Goal: Task Accomplishment & Management: Complete application form

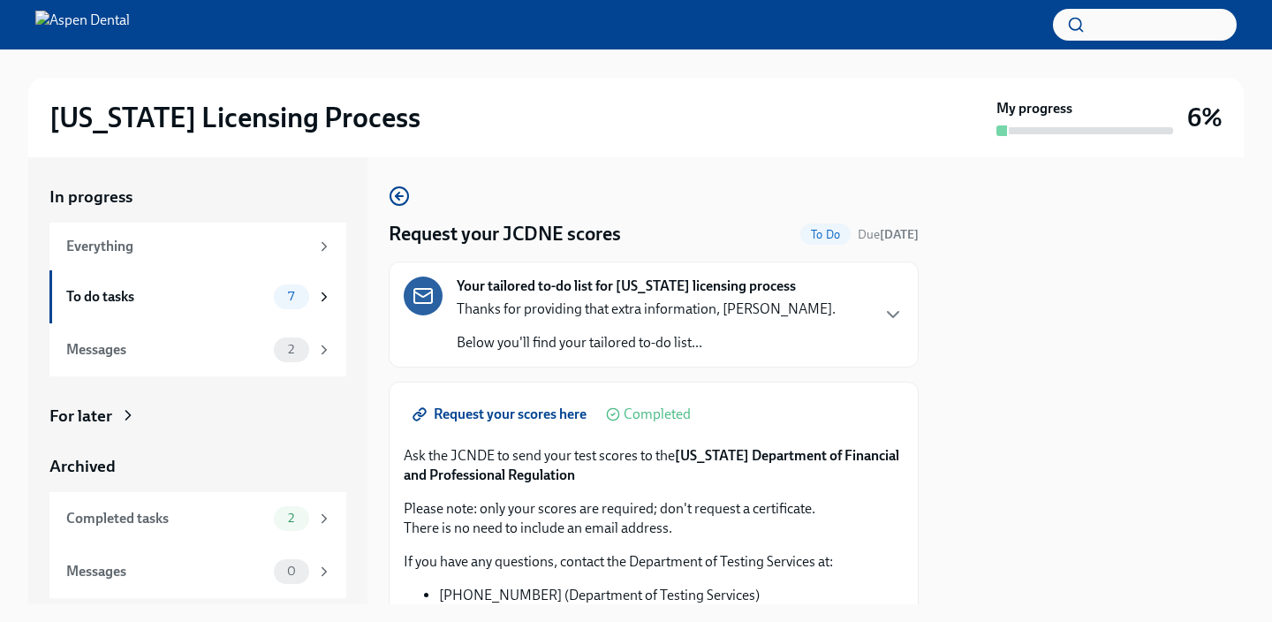
scroll to position [256, 0]
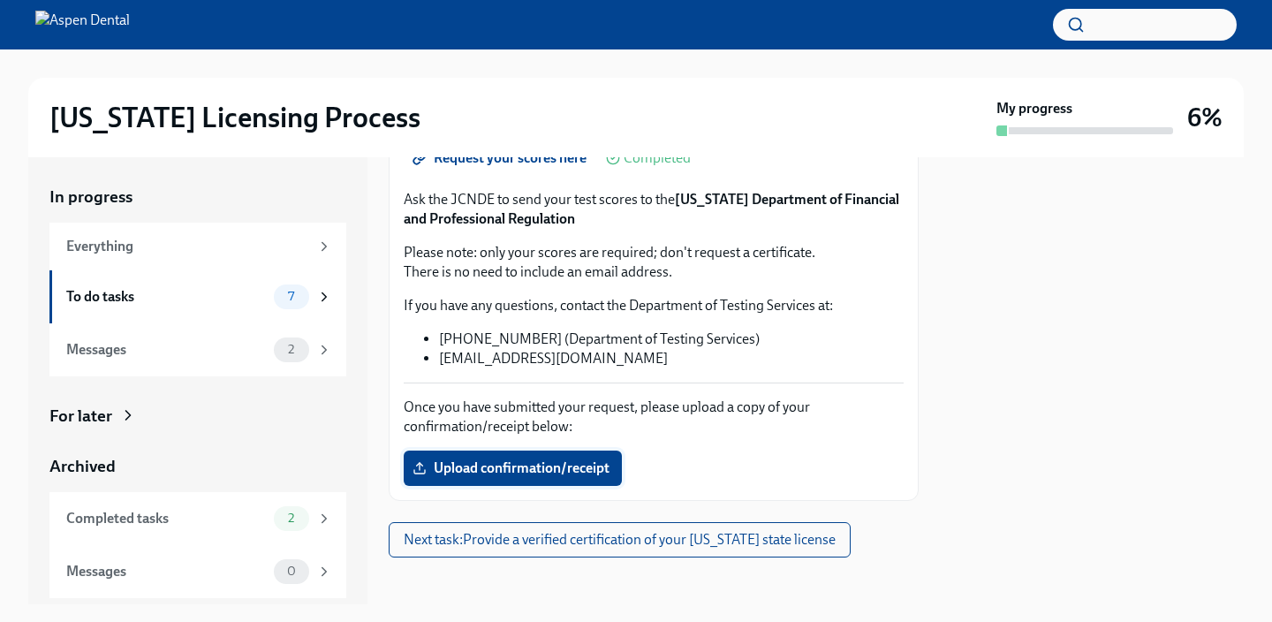
click at [589, 470] on span "Upload confirmation/receipt" at bounding box center [512, 468] width 193 height 18
click at [0, 0] on input "Upload confirmation/receipt" at bounding box center [0, 0] width 0 height 0
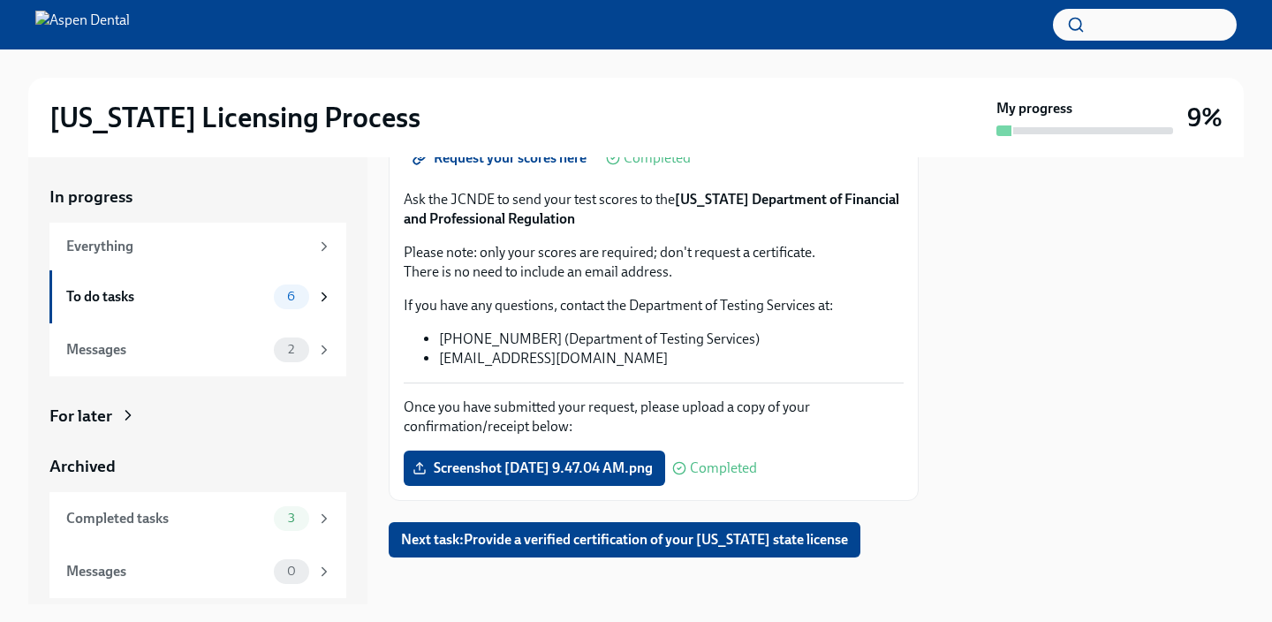
scroll to position [266, 0]
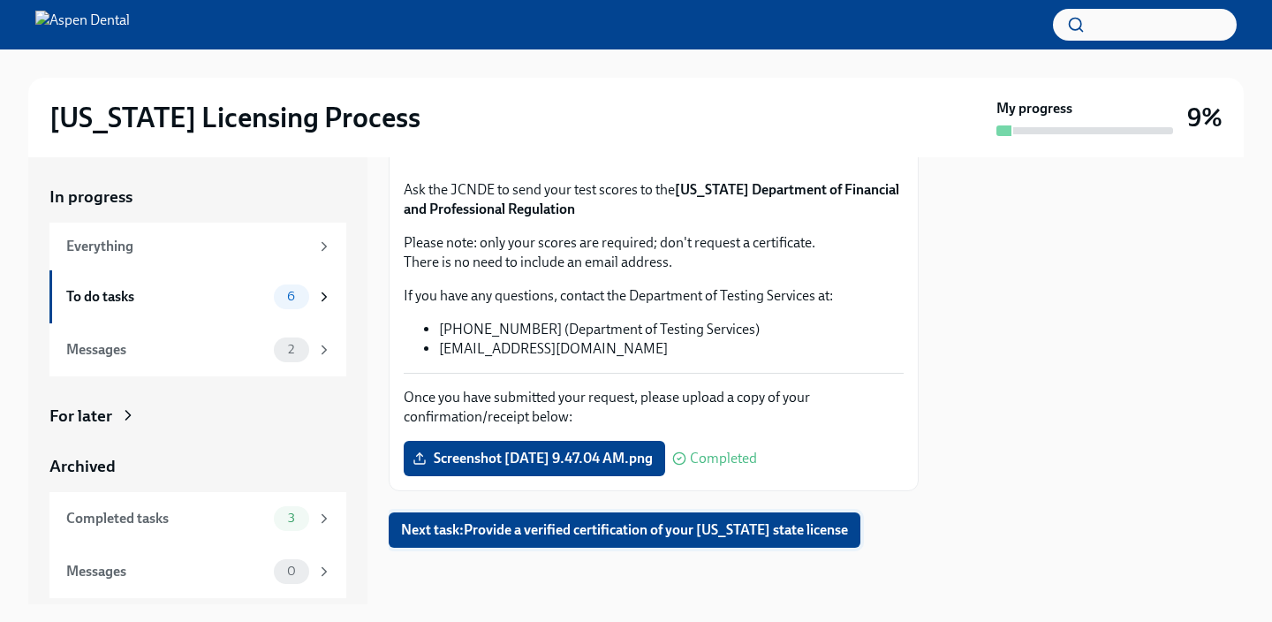
click at [714, 536] on span "Next task : Provide a verified certification of your [US_STATE] state license" at bounding box center [624, 530] width 447 height 18
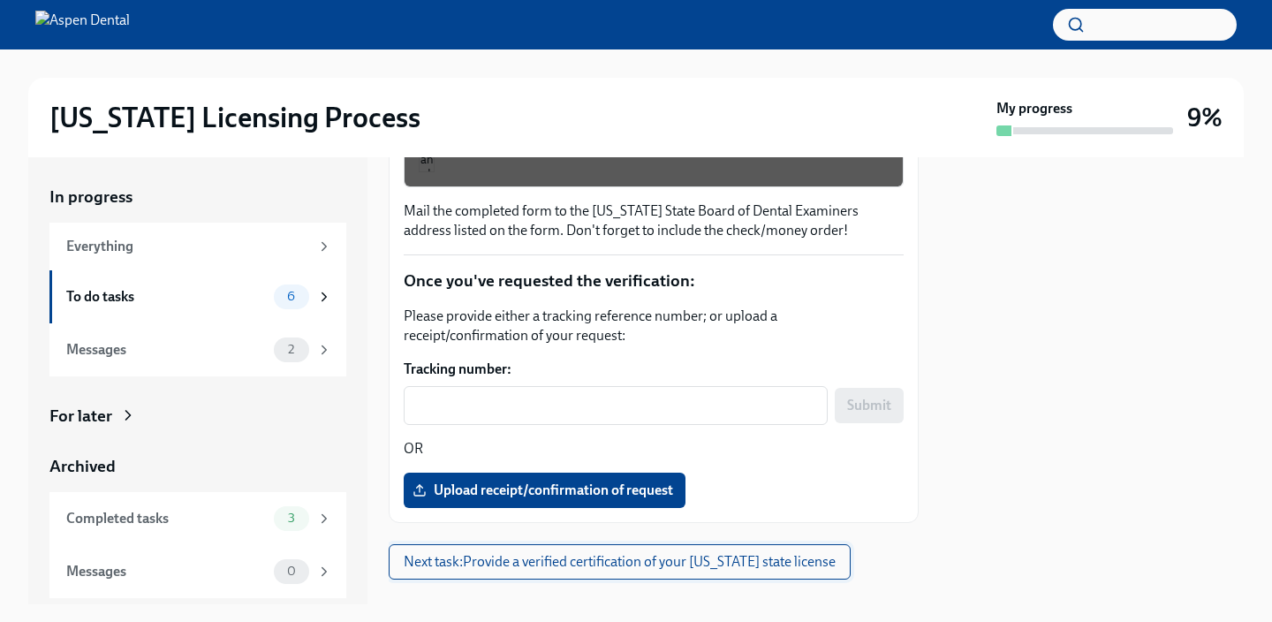
scroll to position [457, 0]
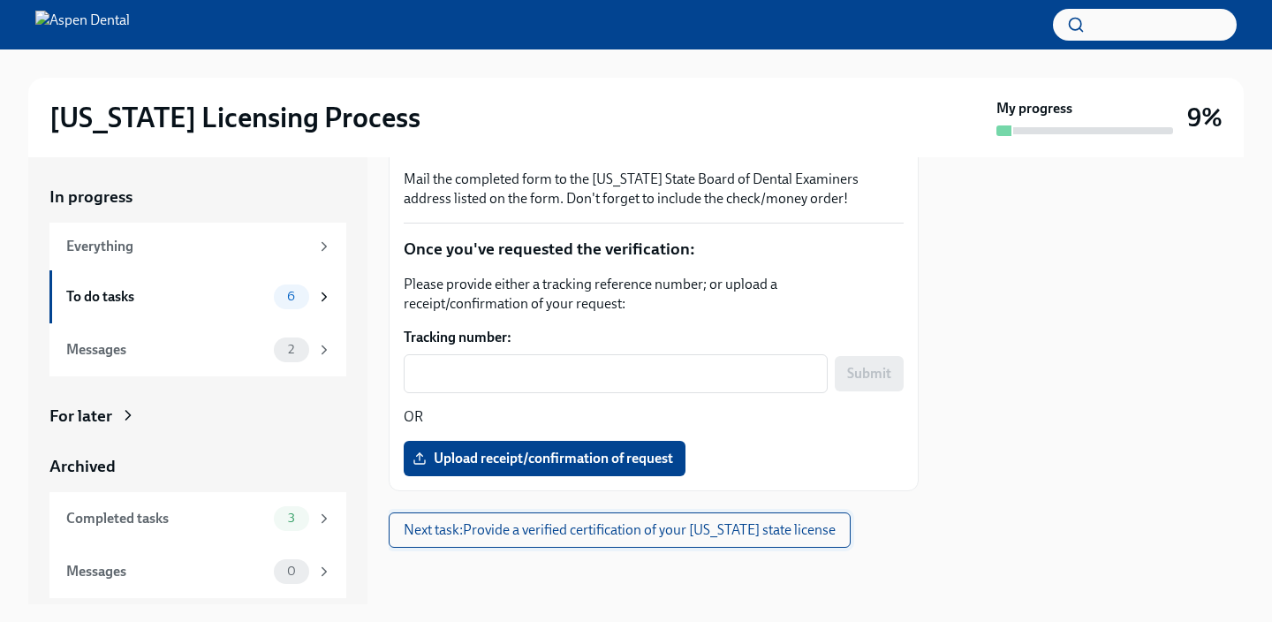
click at [714, 536] on span "Next task : Provide a verified certification of your [US_STATE] state license" at bounding box center [620, 530] width 432 height 18
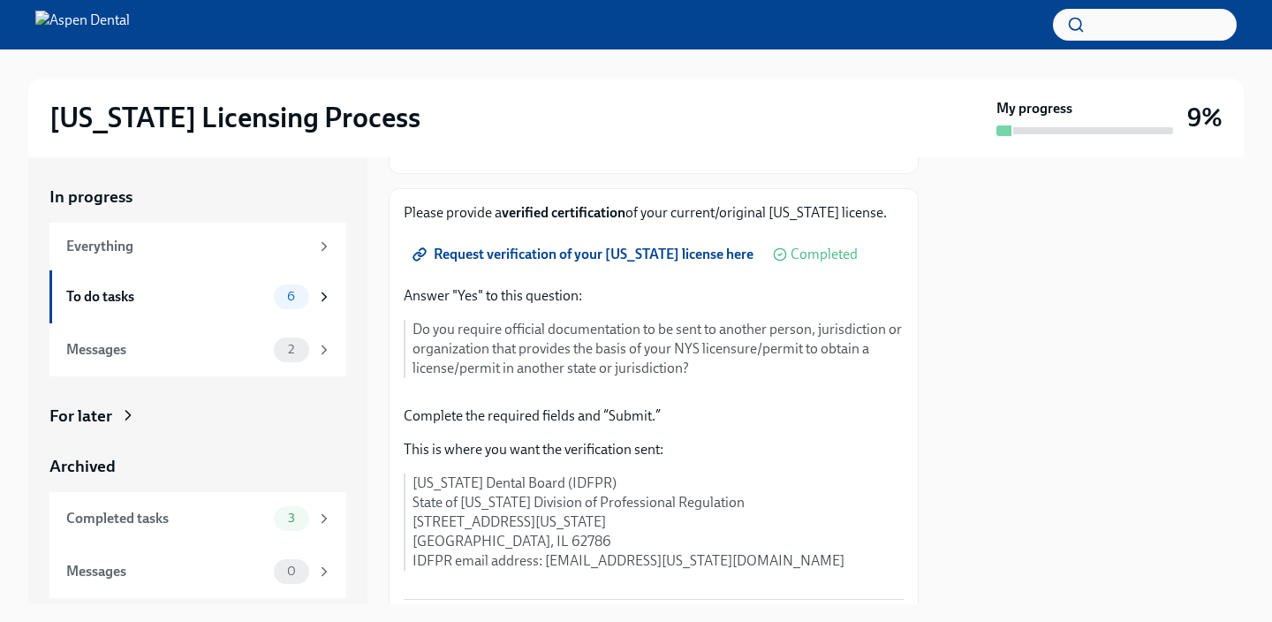
scroll to position [213, 0]
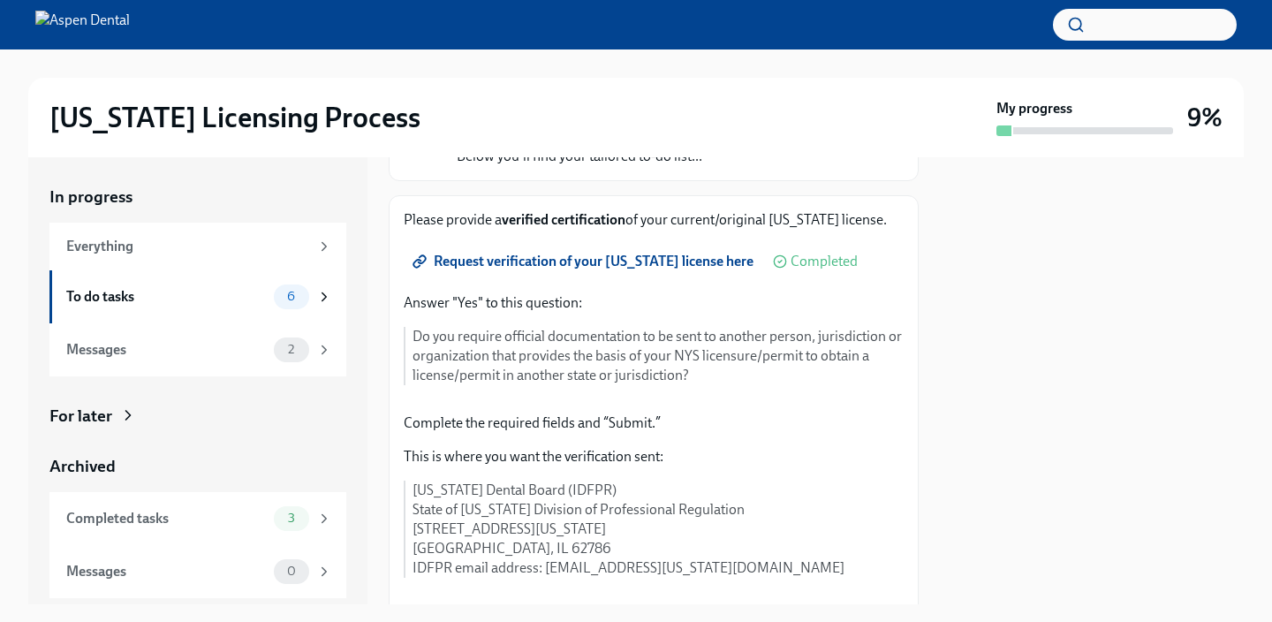
click at [629, 261] on span "Request verification of your [US_STATE] license here" at bounding box center [584, 262] width 337 height 18
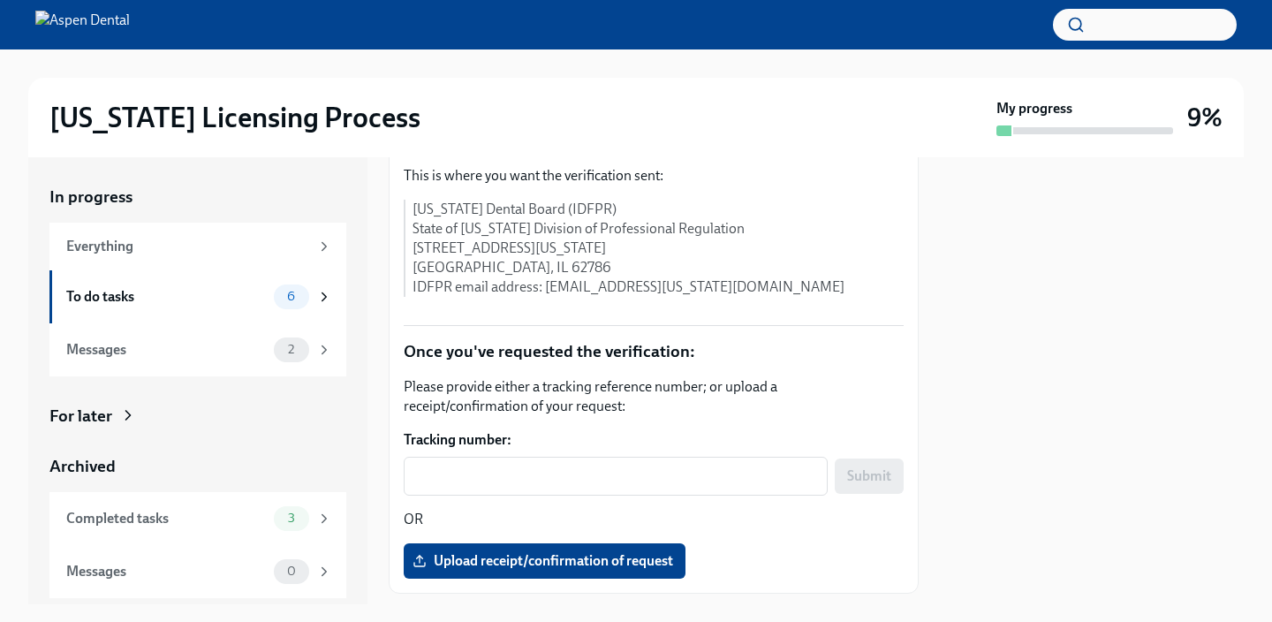
scroll to position [540, 0]
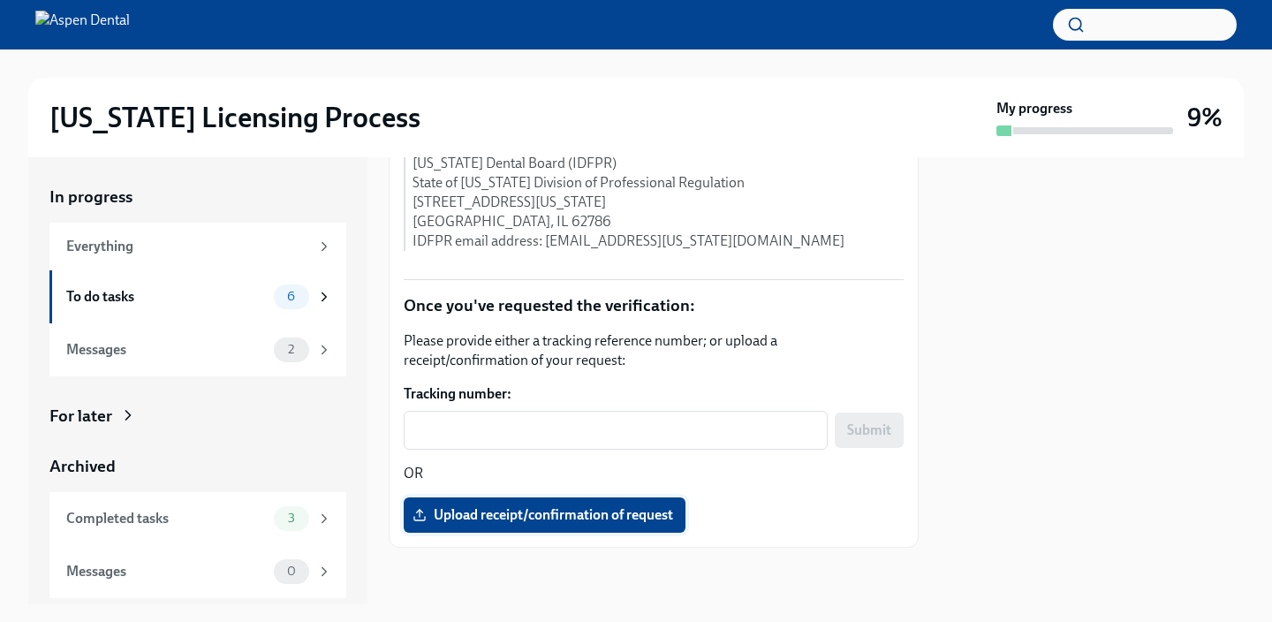
click at [580, 517] on span "Upload receipt/confirmation of request" at bounding box center [544, 515] width 257 height 18
click at [0, 0] on input "Upload receipt/confirmation of request" at bounding box center [0, 0] width 0 height 0
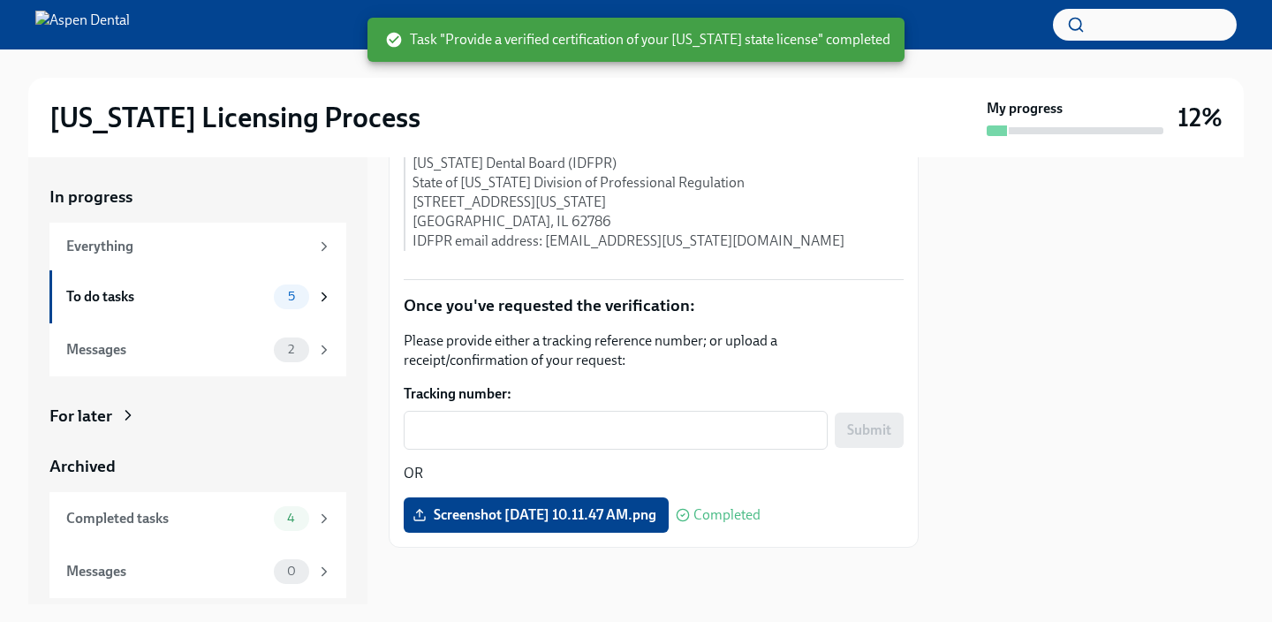
click at [765, 279] on hr at bounding box center [654, 279] width 500 height 1
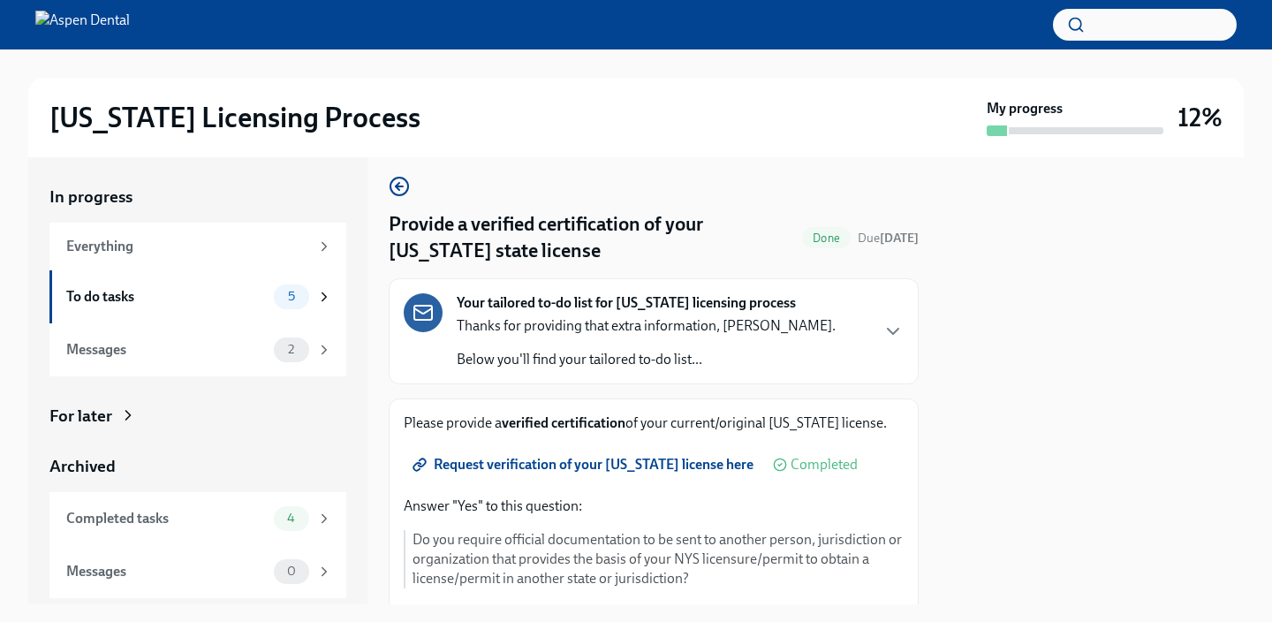
scroll to position [0, 0]
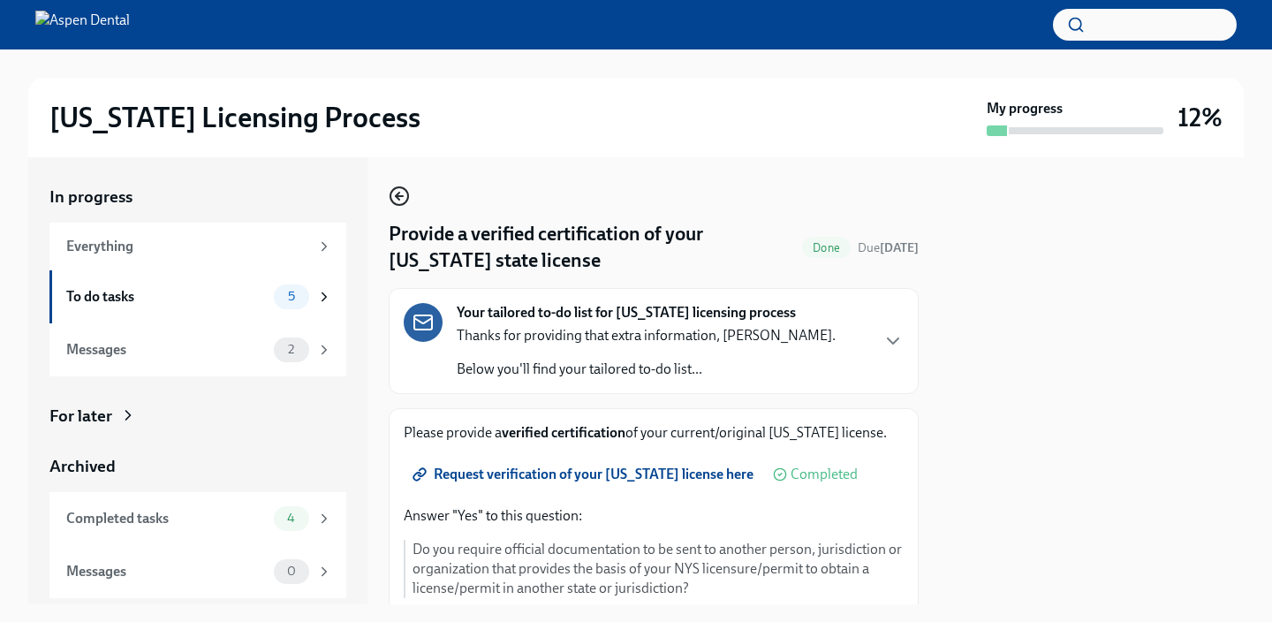
click at [400, 194] on icon "button" at bounding box center [399, 196] width 21 height 21
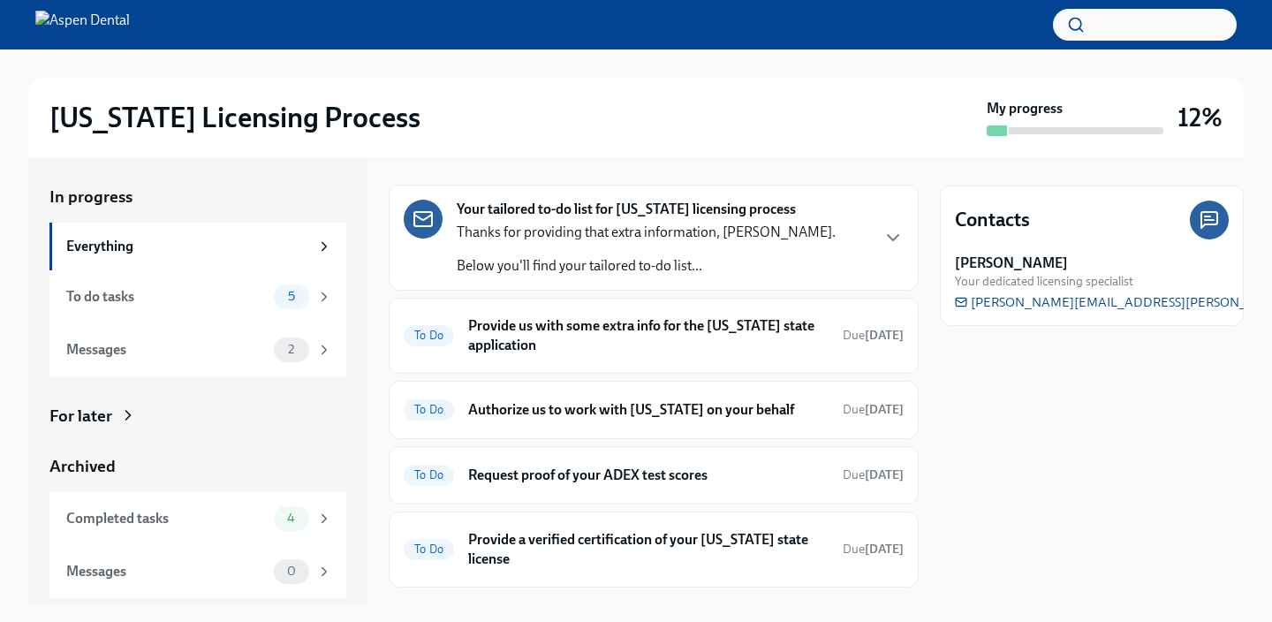
scroll to position [296, 0]
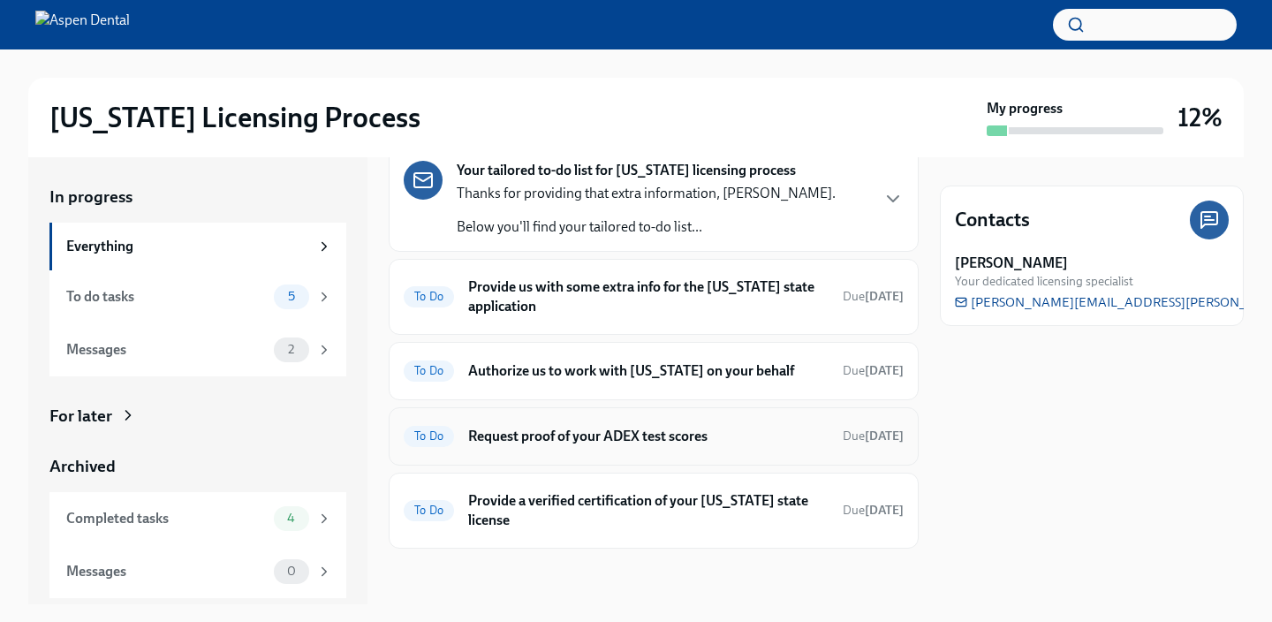
click at [676, 444] on h6 "Request proof of your ADEX test scores" at bounding box center [648, 436] width 360 height 19
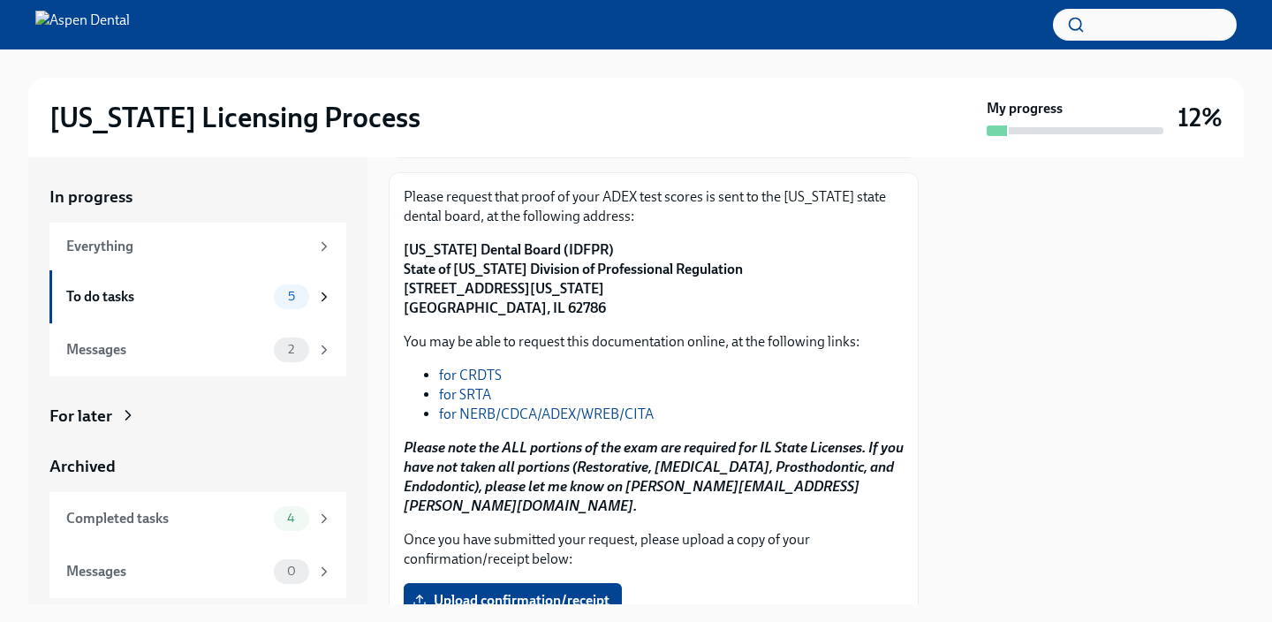
scroll to position [332, 0]
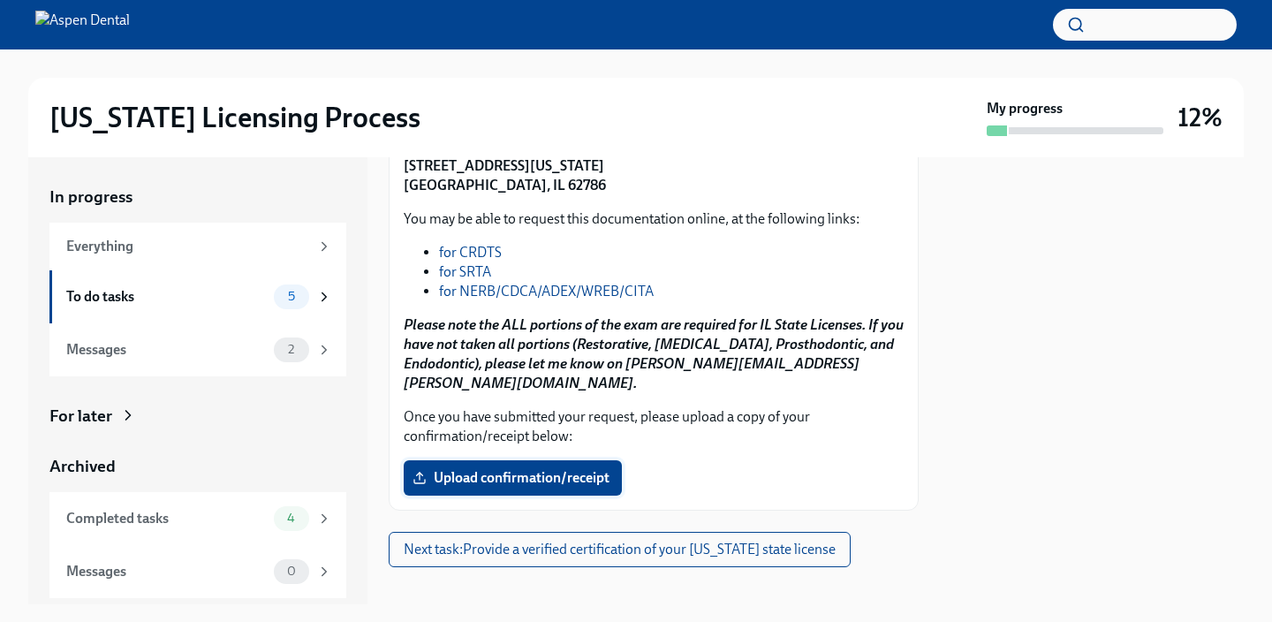
click at [608, 469] on span "Upload confirmation/receipt" at bounding box center [512, 478] width 193 height 18
click at [0, 0] on input "Upload confirmation/receipt" at bounding box center [0, 0] width 0 height 0
click at [756, 541] on span "Next task : Provide a verified certification of your [US_STATE] state license" at bounding box center [620, 550] width 432 height 18
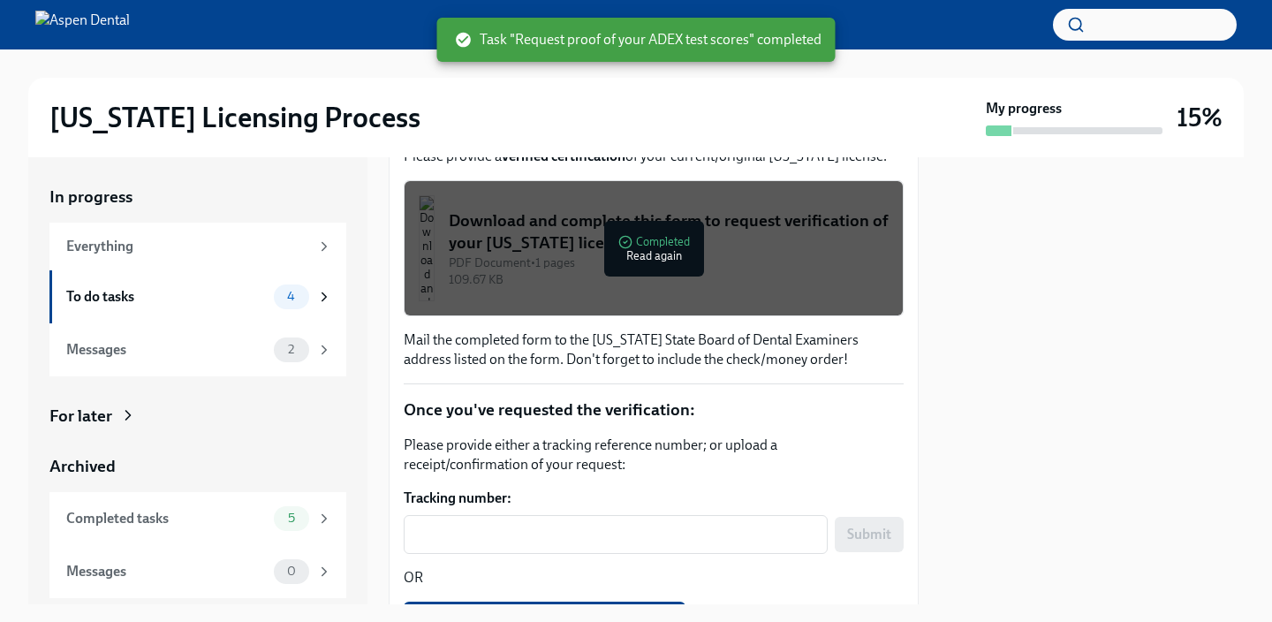
scroll to position [400, 0]
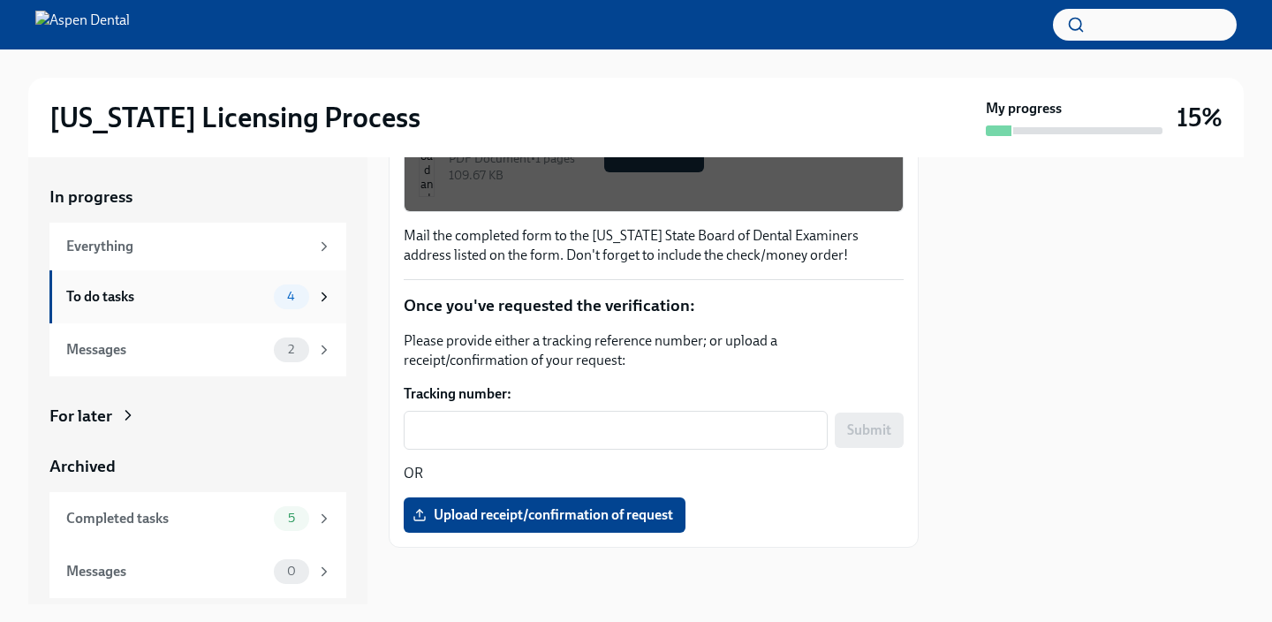
click at [298, 292] on span "4" at bounding box center [290, 296] width 29 height 13
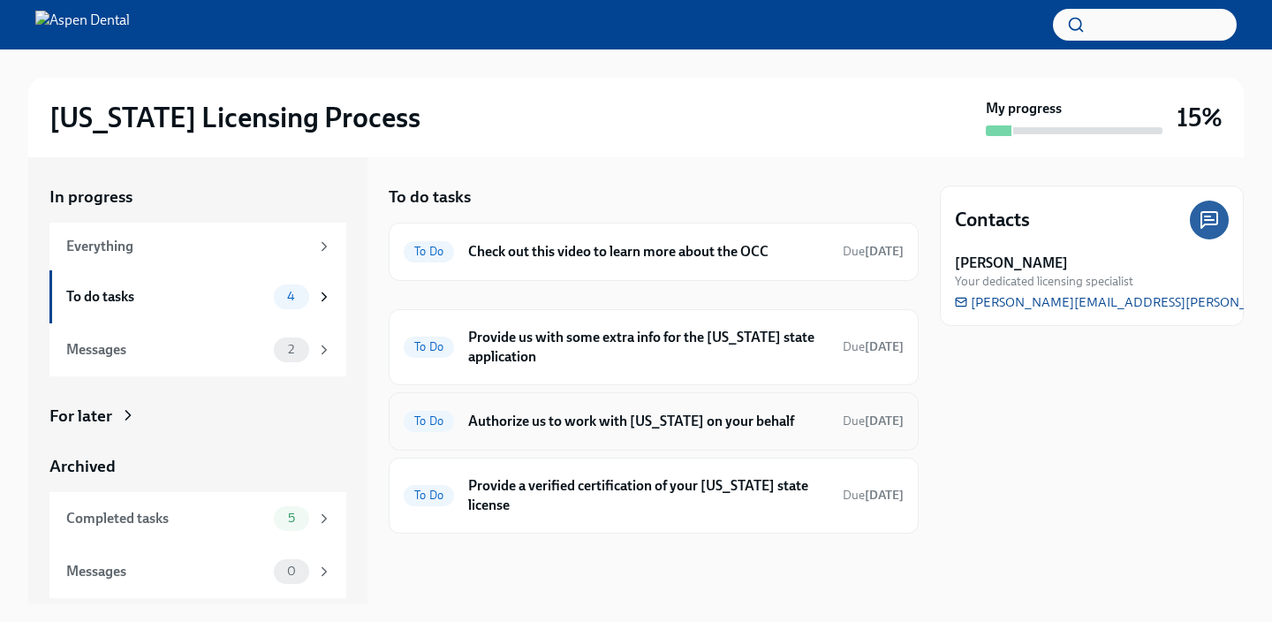
click at [684, 426] on h6 "Authorize us to work with [US_STATE] on your behalf" at bounding box center [648, 421] width 360 height 19
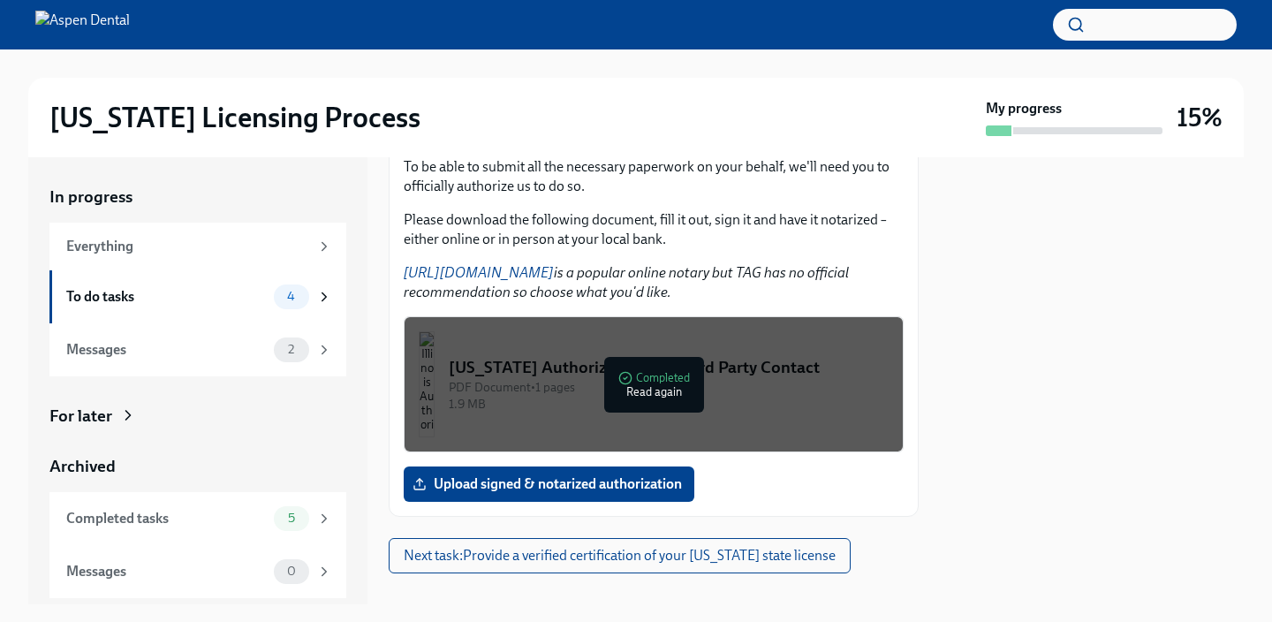
scroll to position [292, 0]
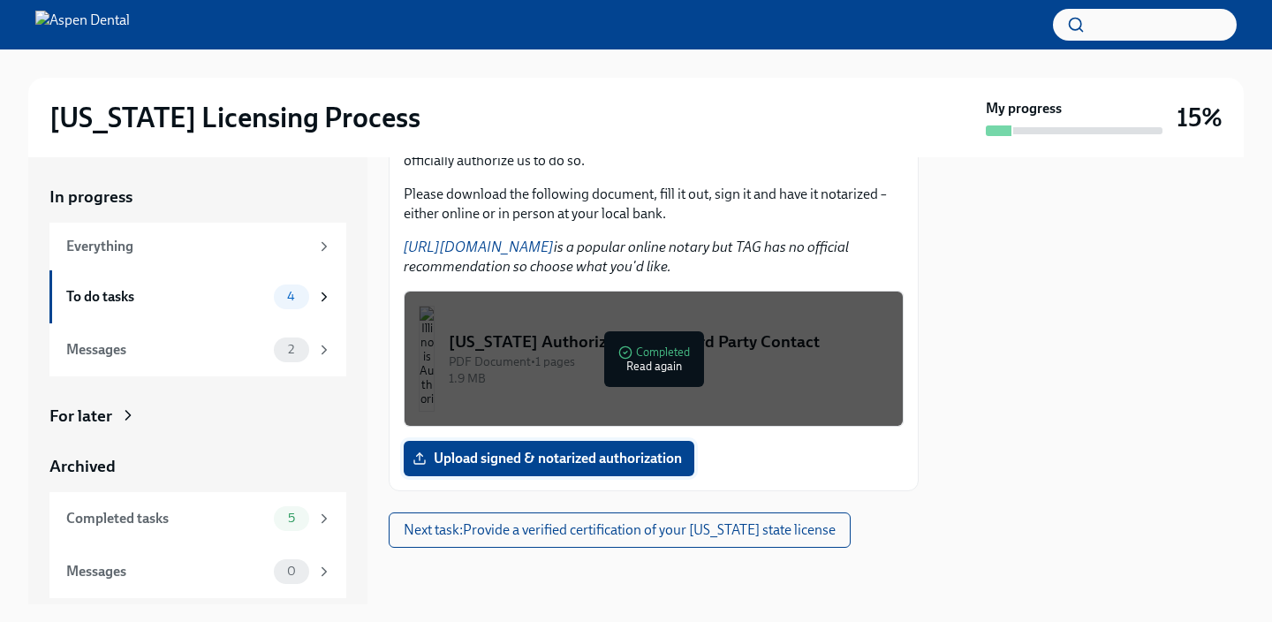
click at [672, 455] on span "Upload signed & notarized authorization" at bounding box center [549, 459] width 266 height 18
click at [0, 0] on input "Upload signed & notarized authorization" at bounding box center [0, 0] width 0 height 0
click at [922, 489] on div "In progress Everything To do tasks 4 Messages 2 For later Archived Completed ta…" at bounding box center [635, 380] width 1215 height 447
click at [301, 296] on span "4" at bounding box center [290, 296] width 29 height 13
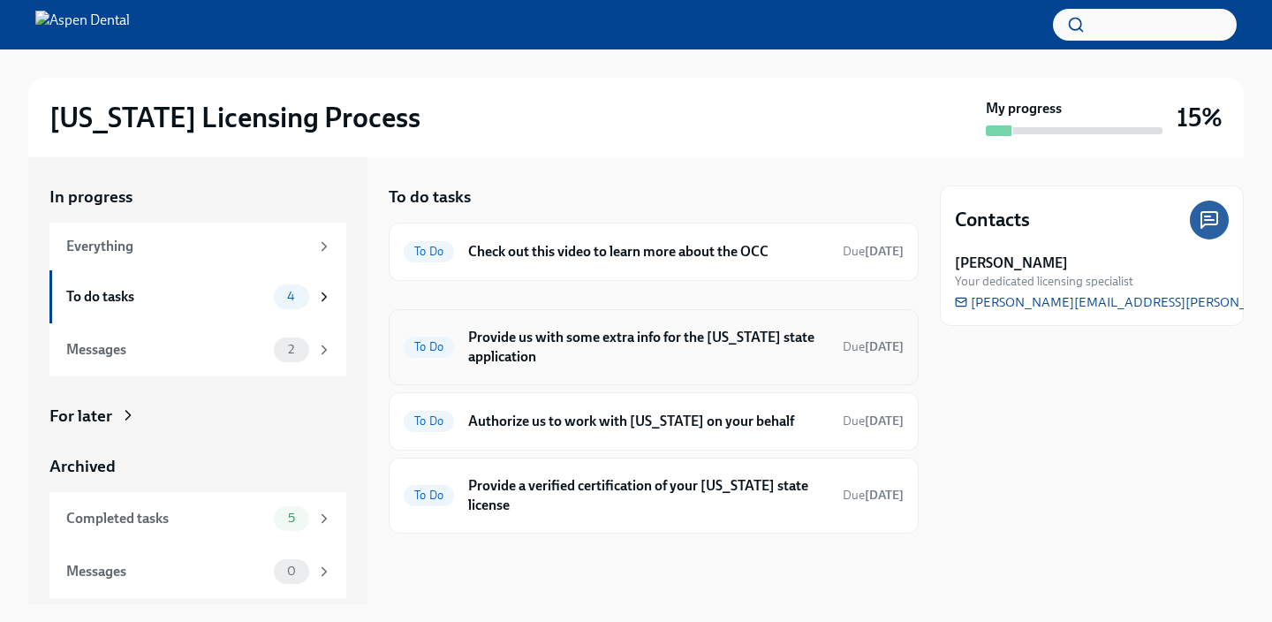
click at [629, 330] on h6 "Provide us with some extra info for the [US_STATE] state application" at bounding box center [648, 347] width 360 height 39
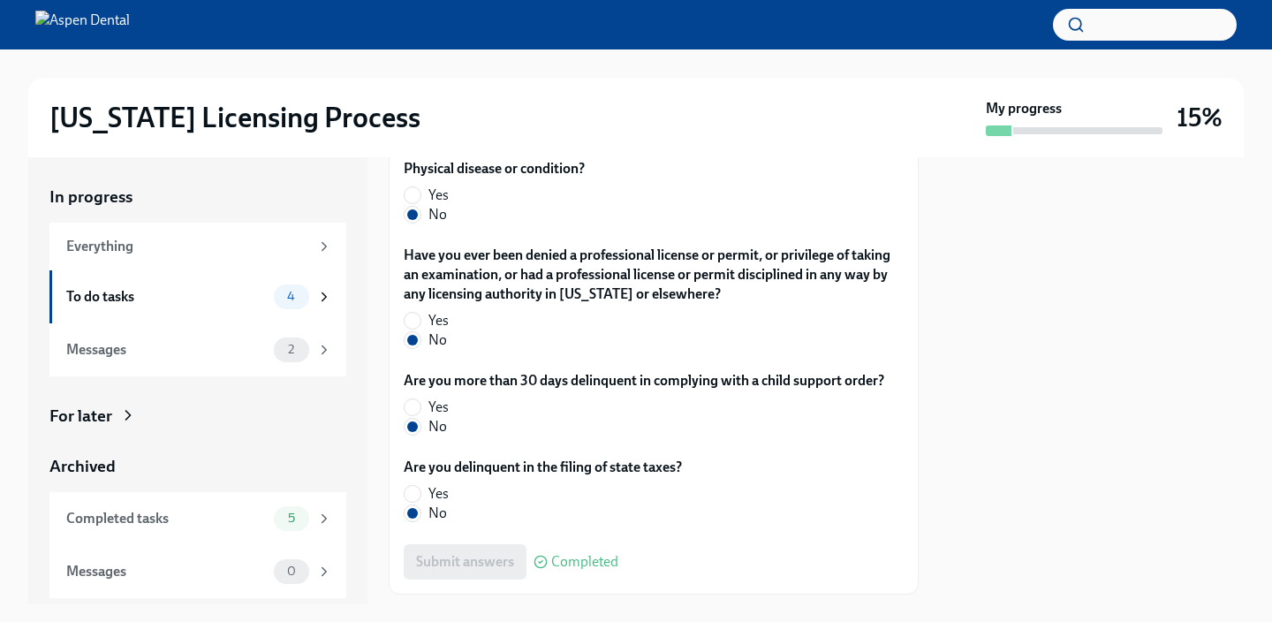
scroll to position [3915, 0]
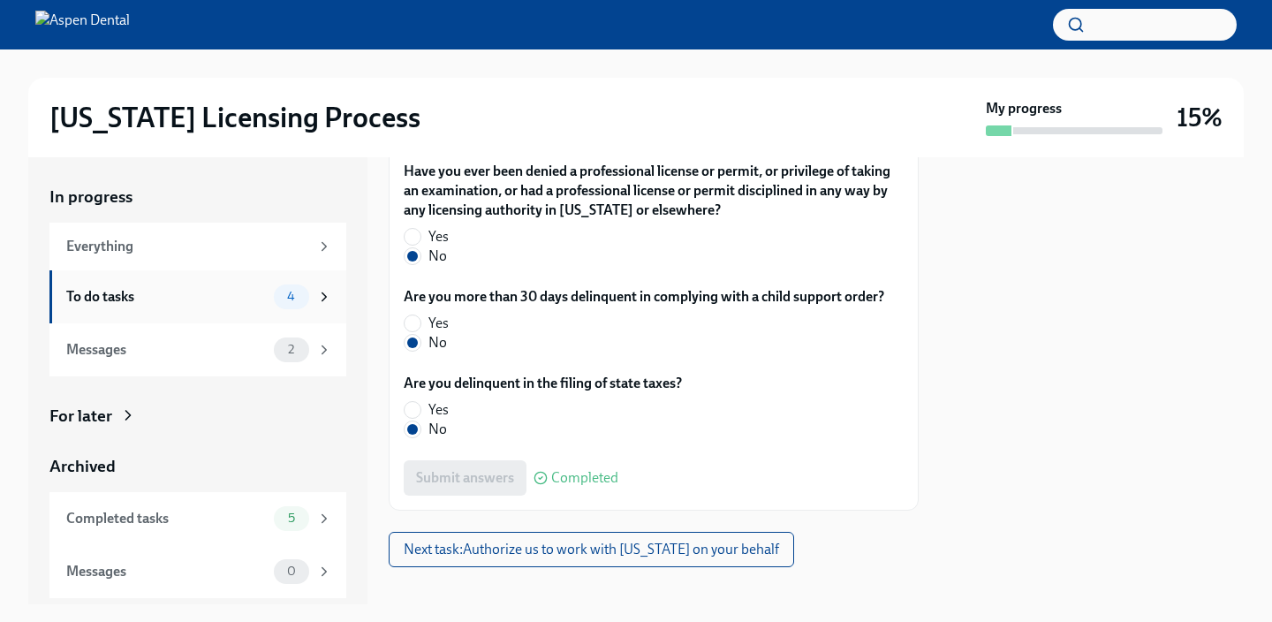
click at [292, 292] on span "4" at bounding box center [290, 296] width 29 height 13
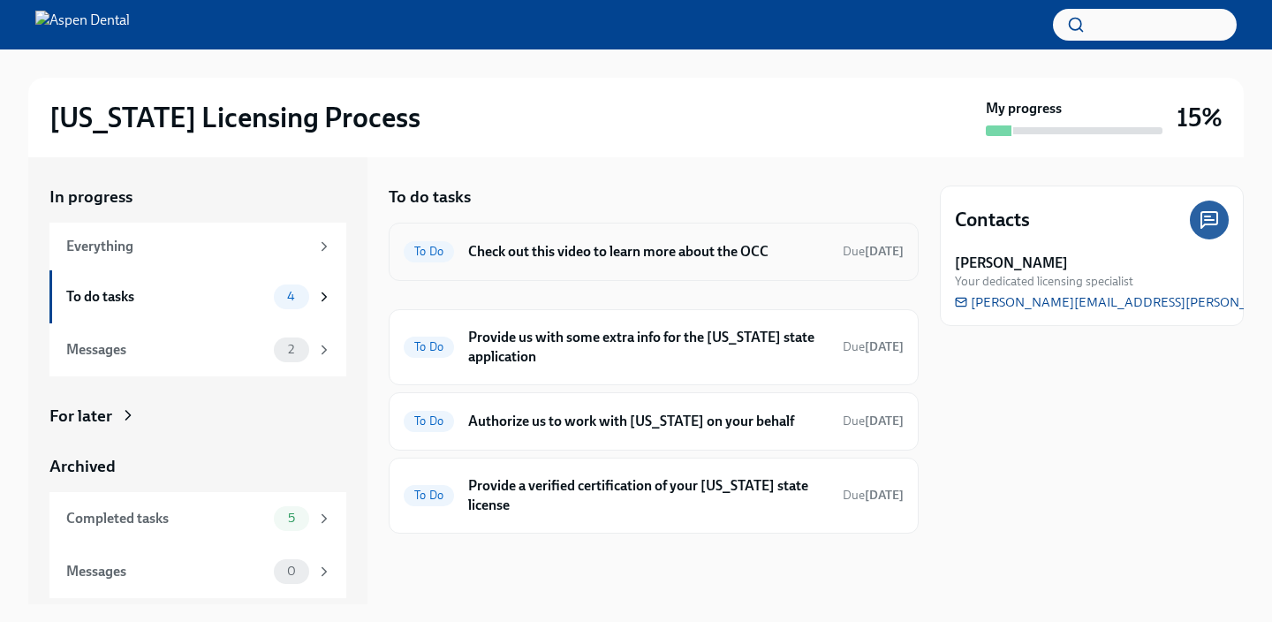
click at [702, 250] on h6 "Check out this video to learn more about the OCC" at bounding box center [648, 251] width 360 height 19
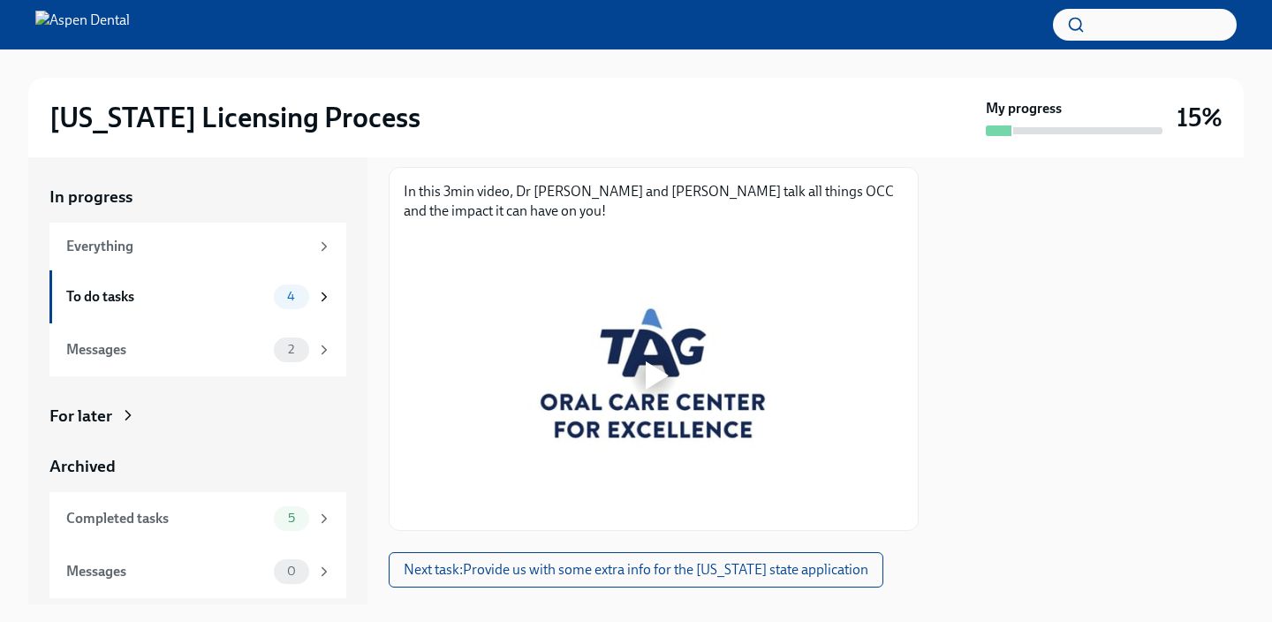
scroll to position [300, 0]
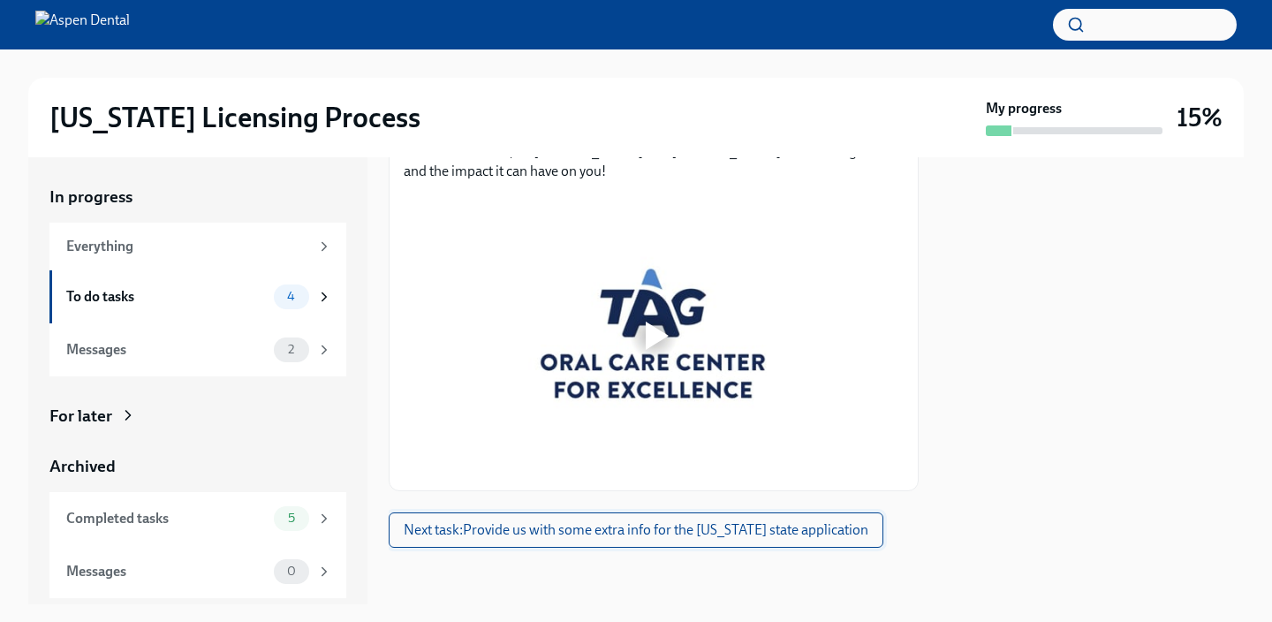
click at [721, 525] on span "Next task : Provide us with some extra info for the [US_STATE] state application" at bounding box center [636, 530] width 465 height 18
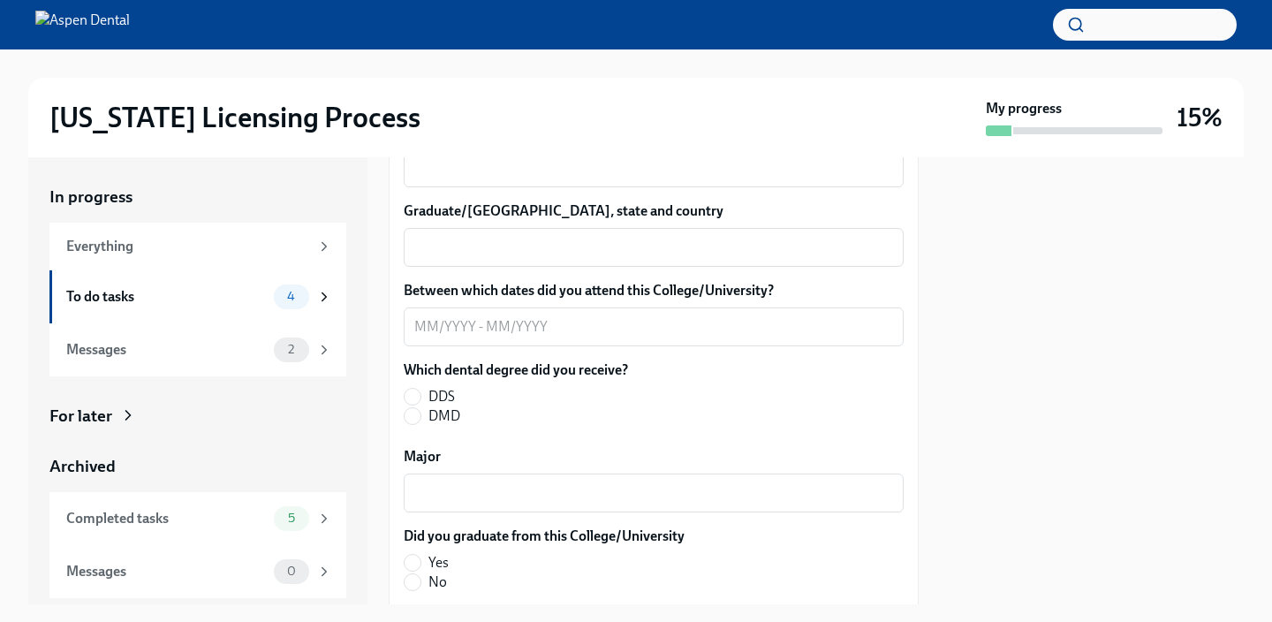
scroll to position [2401, 0]
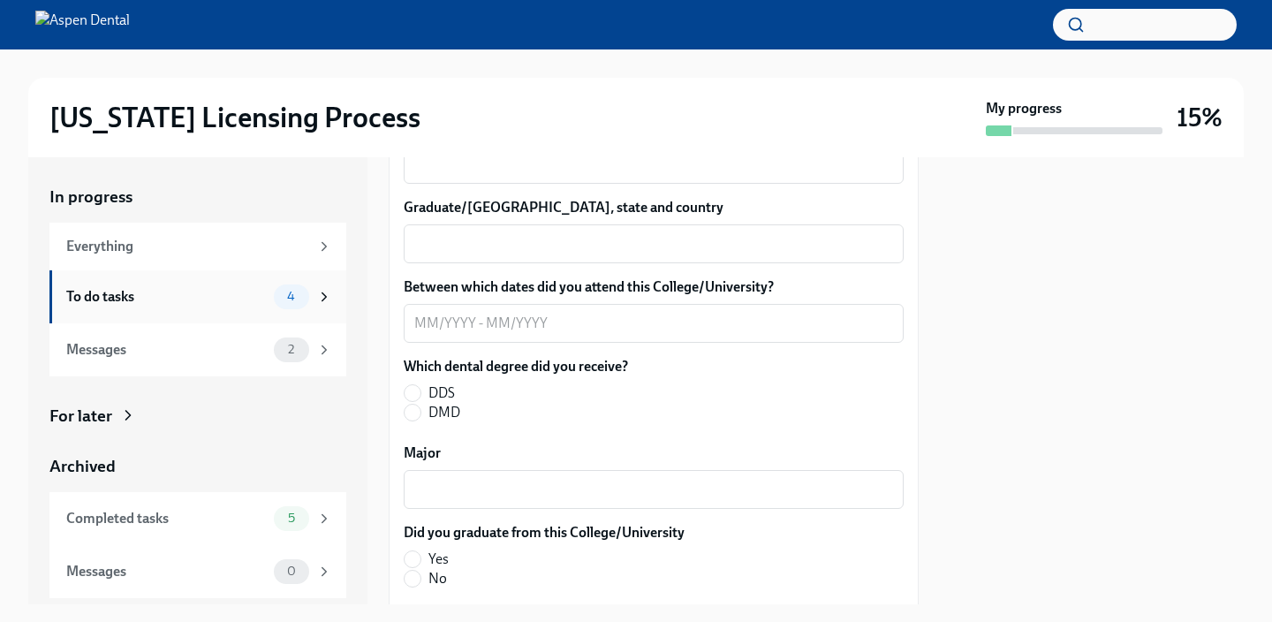
click at [288, 299] on span "4" at bounding box center [290, 296] width 29 height 13
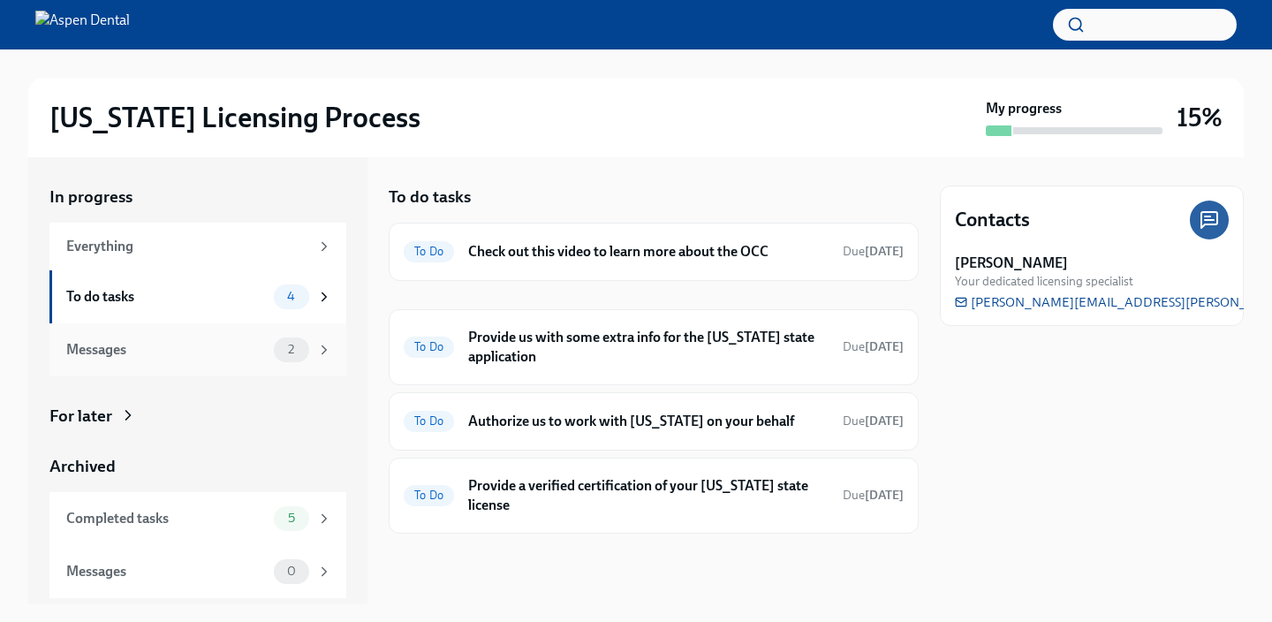
click at [289, 354] on span "2" at bounding box center [290, 349] width 27 height 13
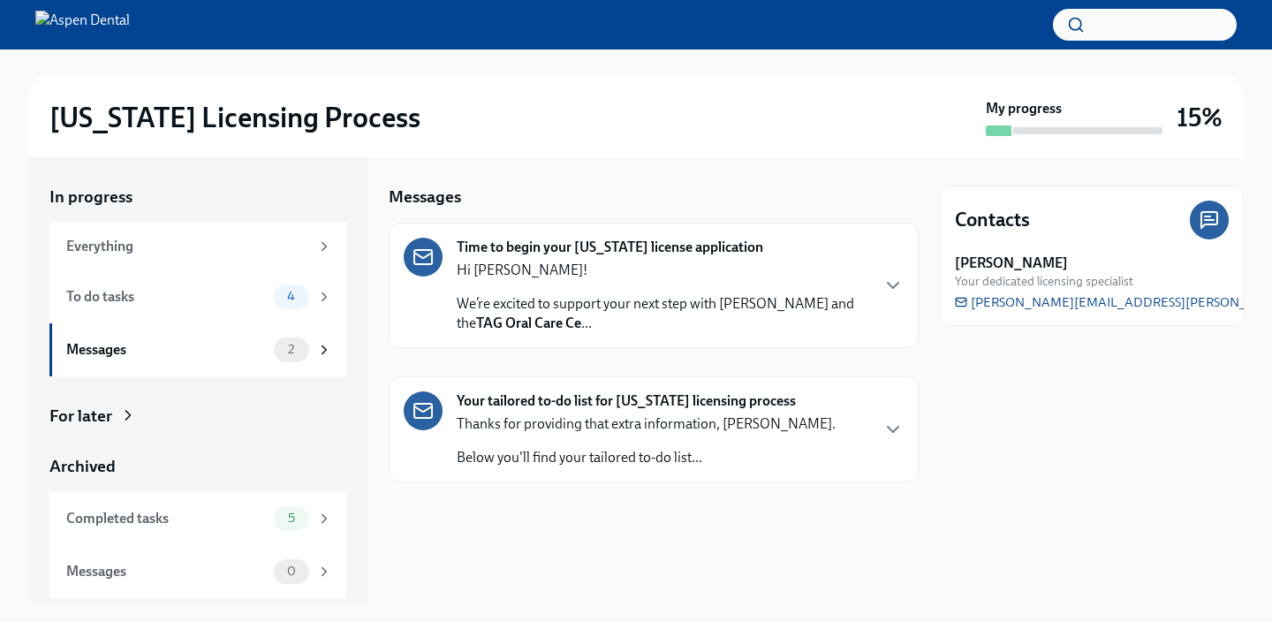
click at [632, 297] on p "We’re excited to support your next step with Aspen Dental and the TAG Oral Care…" at bounding box center [663, 313] width 412 height 39
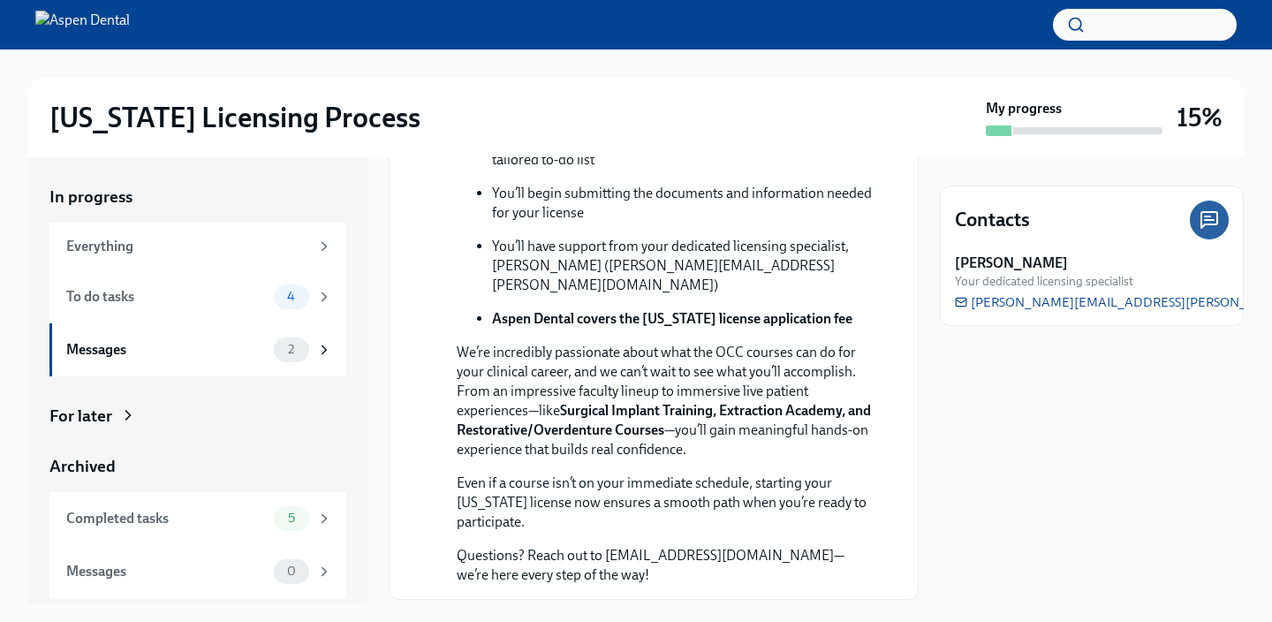
scroll to position [419, 0]
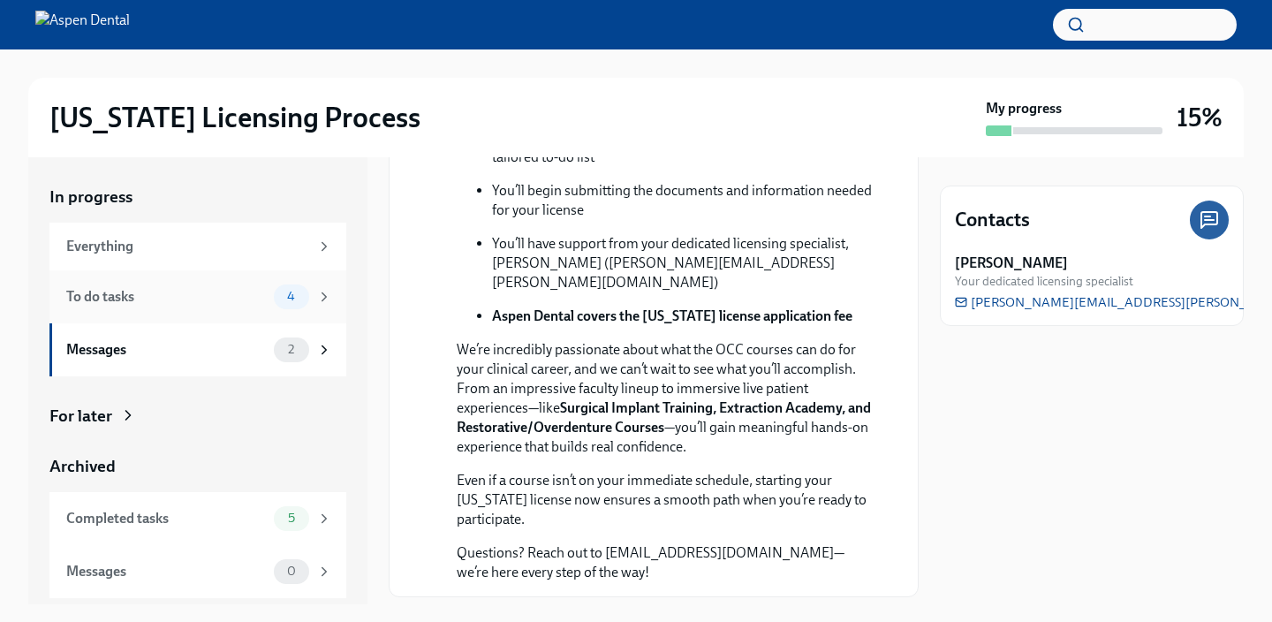
click at [294, 291] on span "4" at bounding box center [290, 296] width 29 height 13
